Goal: Find specific page/section: Find specific page/section

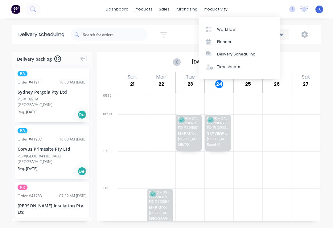
click at [236, 25] on link "Workflow" at bounding box center [240, 29] width 82 height 12
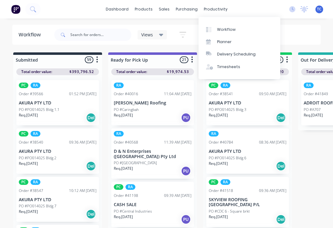
click at [220, 37] on link "Planner" at bounding box center [240, 42] width 82 height 12
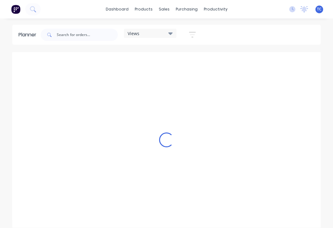
scroll to position [0, 1087]
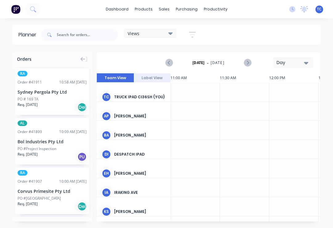
click at [75, 63] on div "Orders" at bounding box center [52, 57] width 80 height 11
click at [83, 56] on icon at bounding box center [83, 59] width 5 height 6
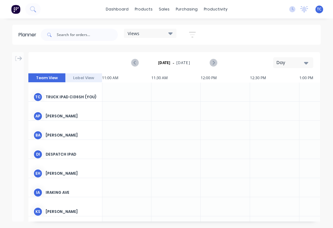
click at [144, 34] on div "Views" at bounding box center [150, 34] width 45 height 6
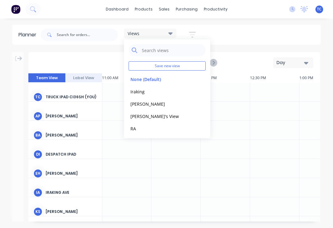
click at [142, 127] on button "RA" at bounding box center [162, 128] width 66 height 7
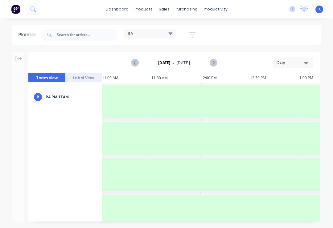
click at [289, 65] on div "Day" at bounding box center [291, 63] width 28 height 6
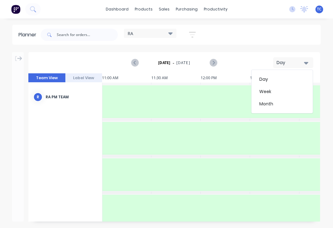
click at [268, 89] on div "Week" at bounding box center [282, 91] width 61 height 12
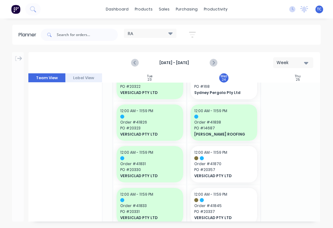
scroll to position [691, 138]
